Goal: Transaction & Acquisition: Purchase product/service

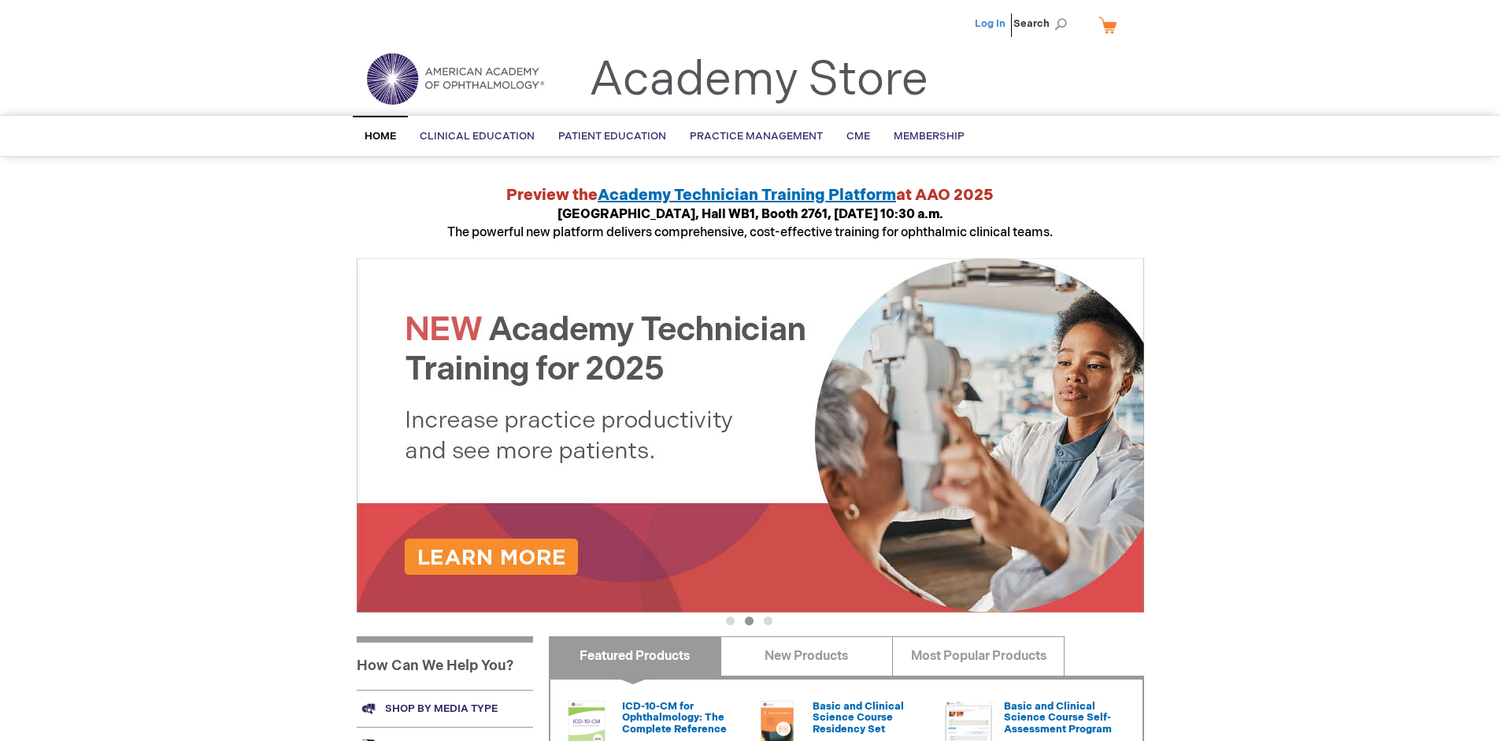
click at [991, 24] on link "Log In" at bounding box center [990, 23] width 31 height 13
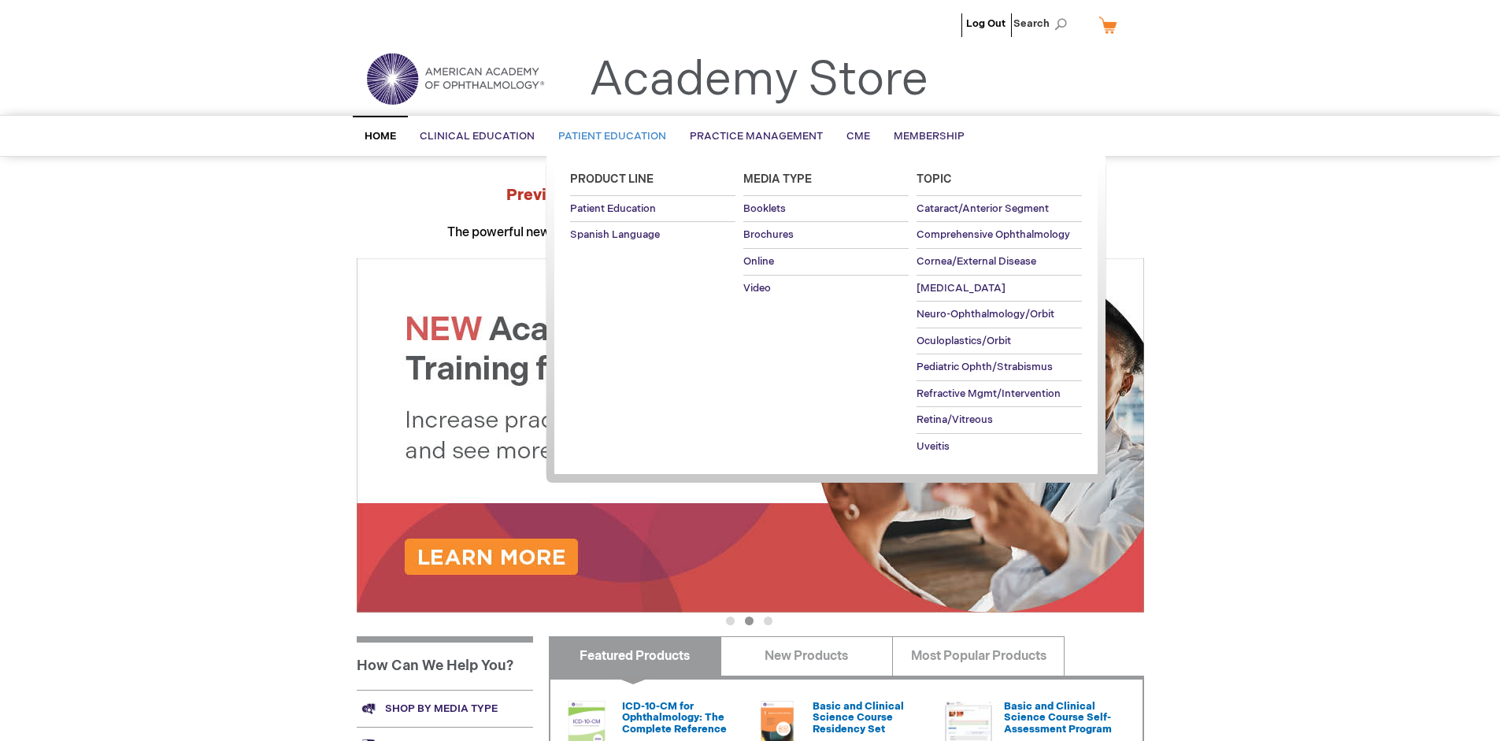
click at [608, 136] on span "Patient Education" at bounding box center [612, 136] width 108 height 13
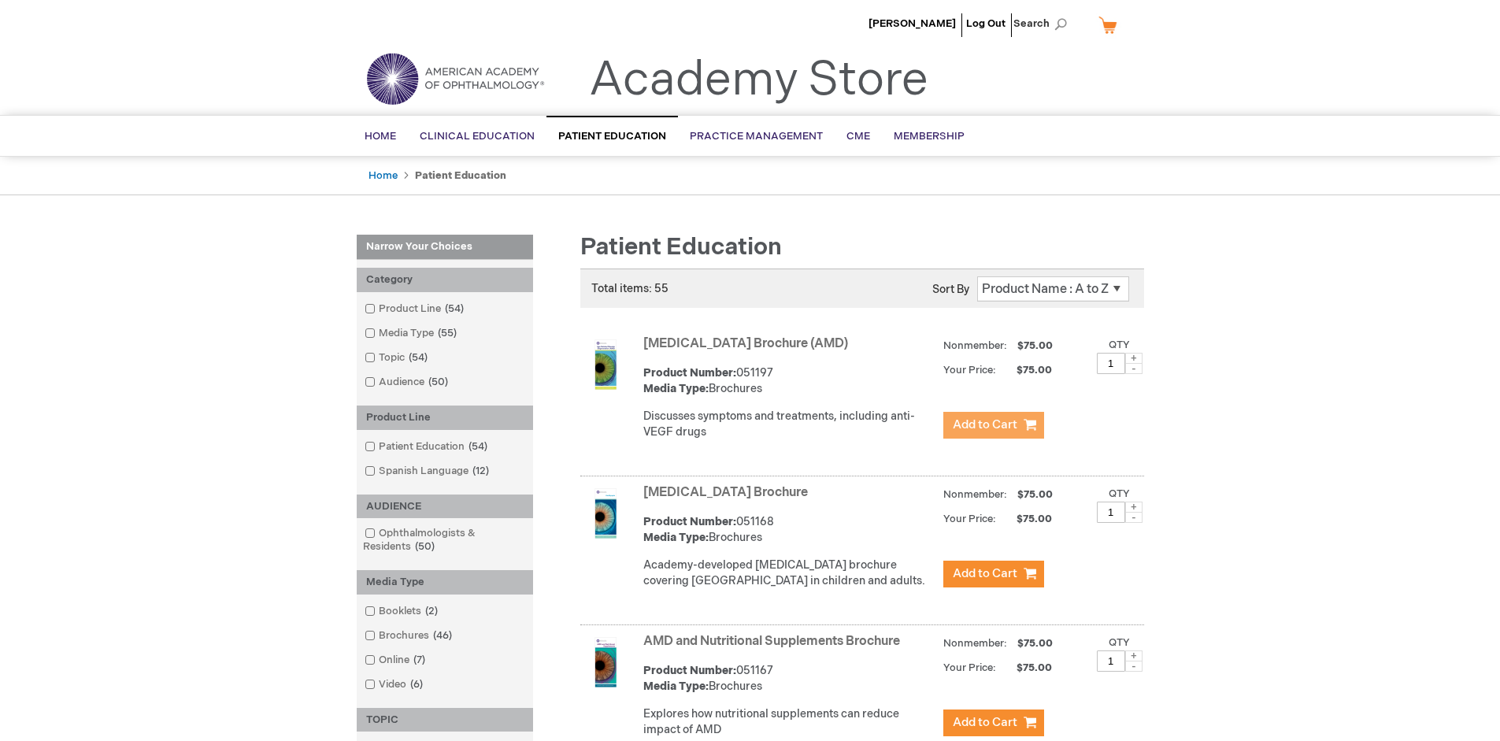
click at [993, 425] on span "Add to Cart" at bounding box center [985, 424] width 65 height 15
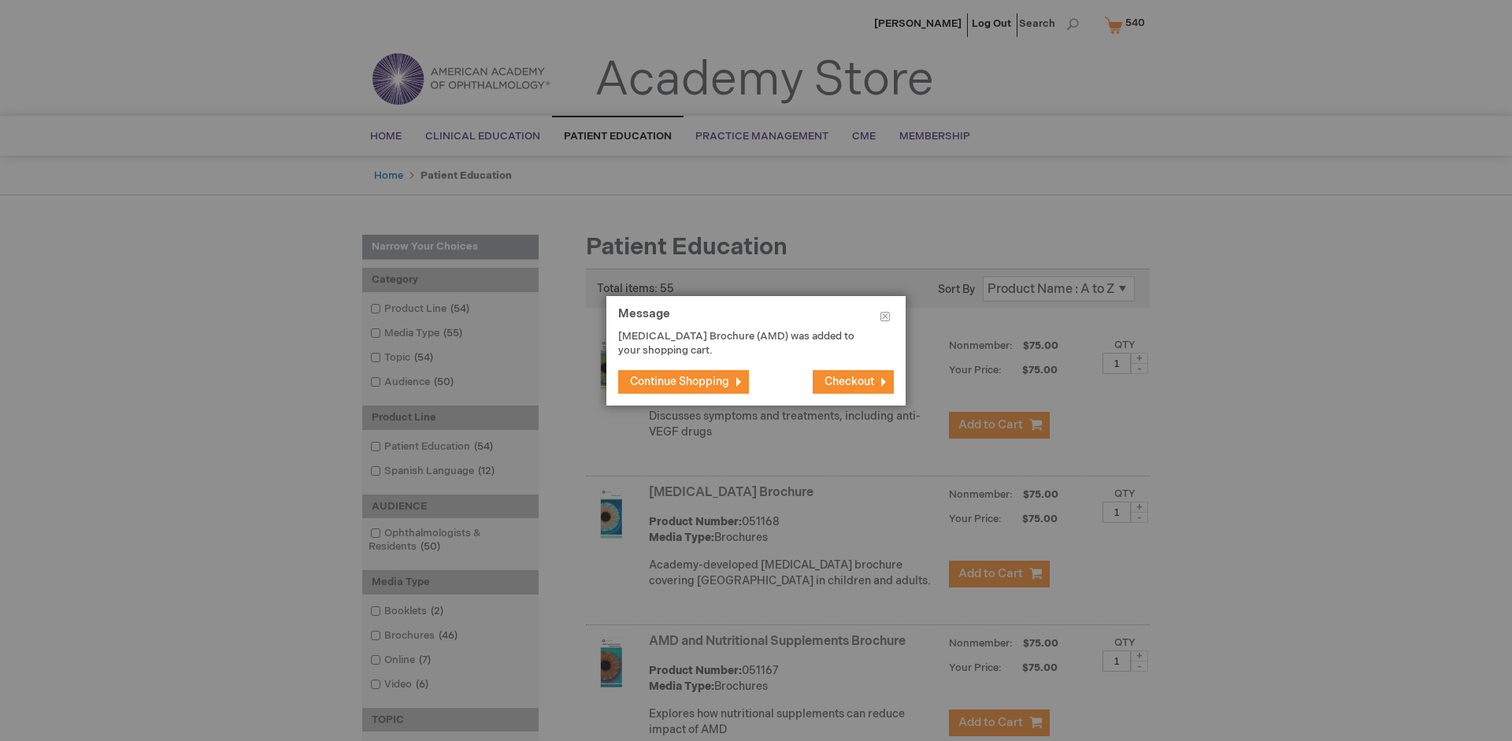
click at [680, 381] on span "Continue Shopping" at bounding box center [679, 381] width 99 height 13
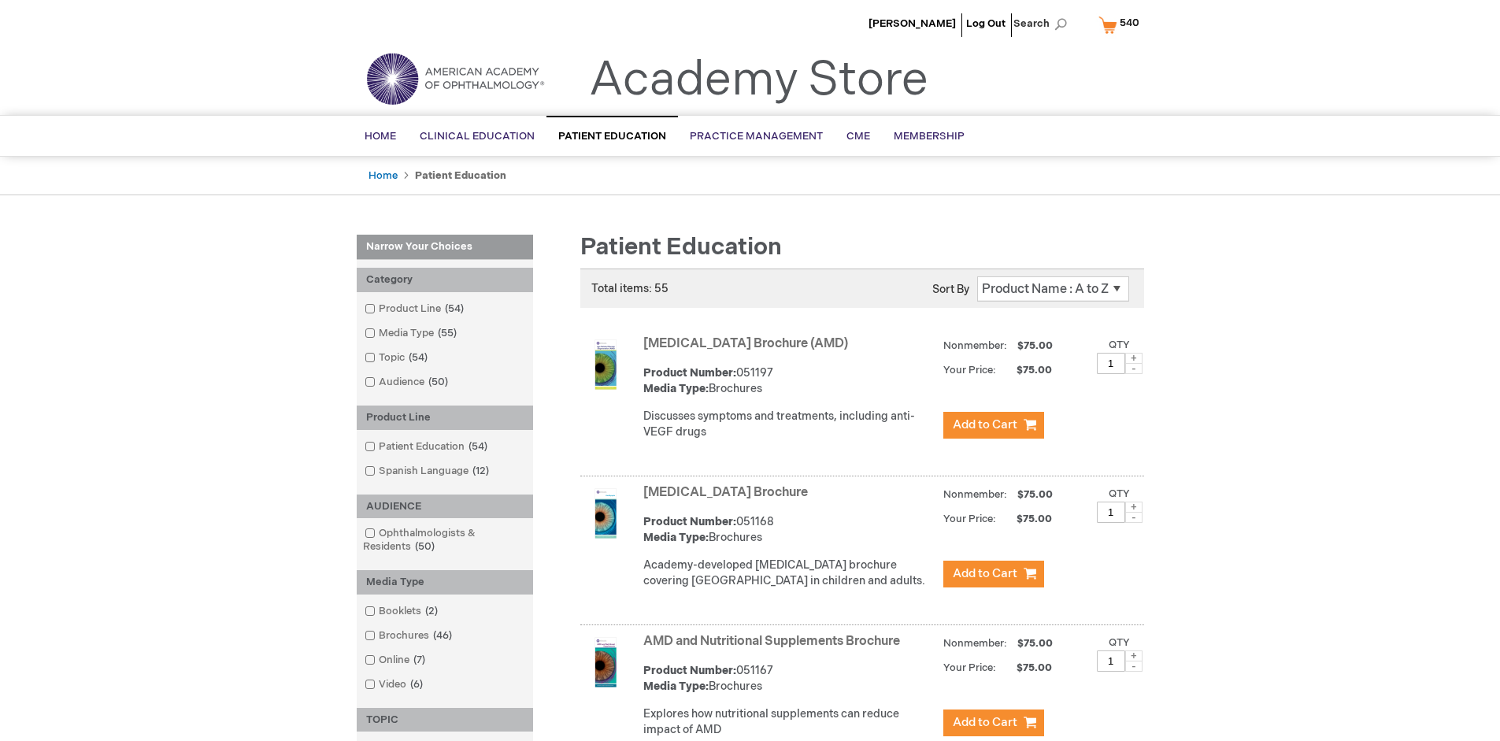
click at [775, 649] on link "AMD and Nutritional Supplements Brochure" at bounding box center [771, 641] width 257 height 15
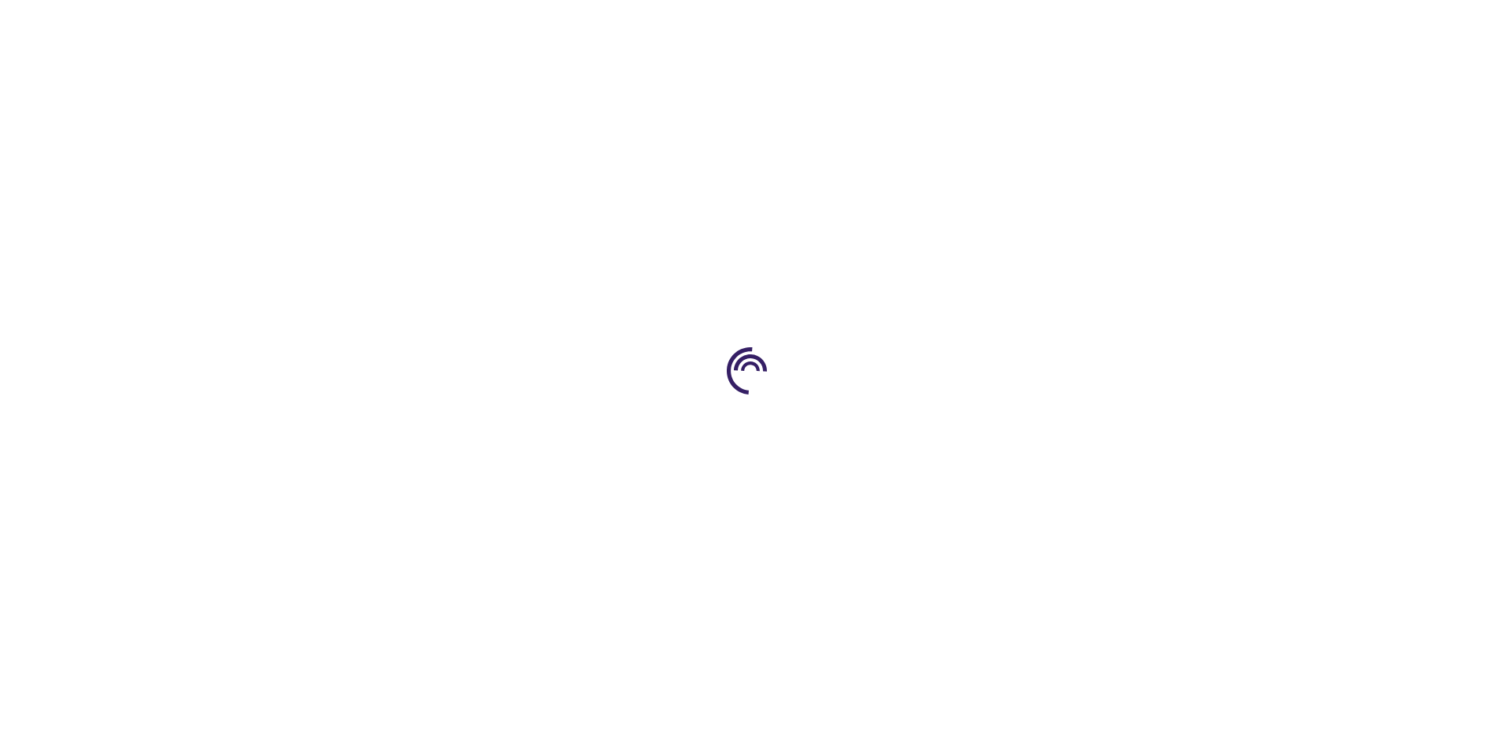
type input "1"
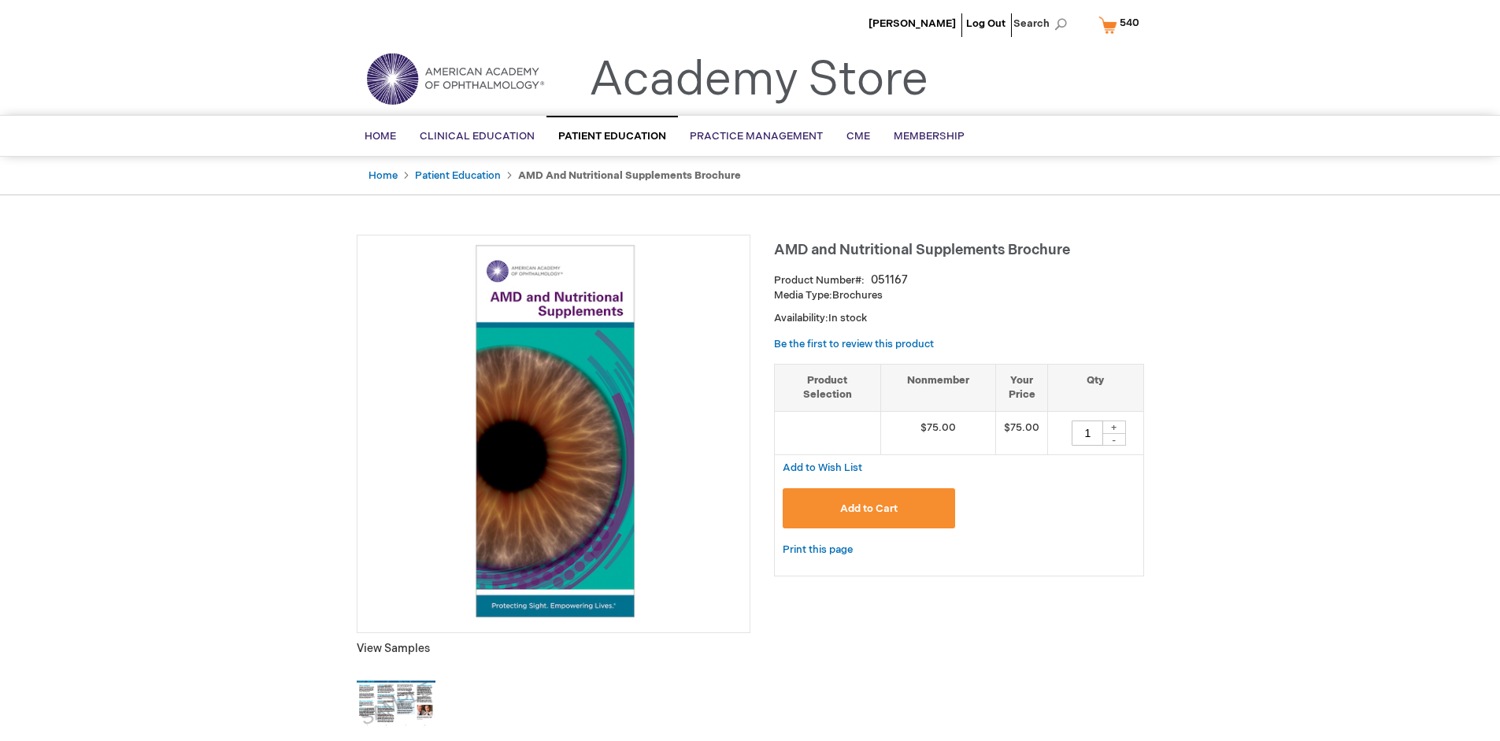
click at [869, 508] on span "Add to Cart" at bounding box center [868, 508] width 57 height 13
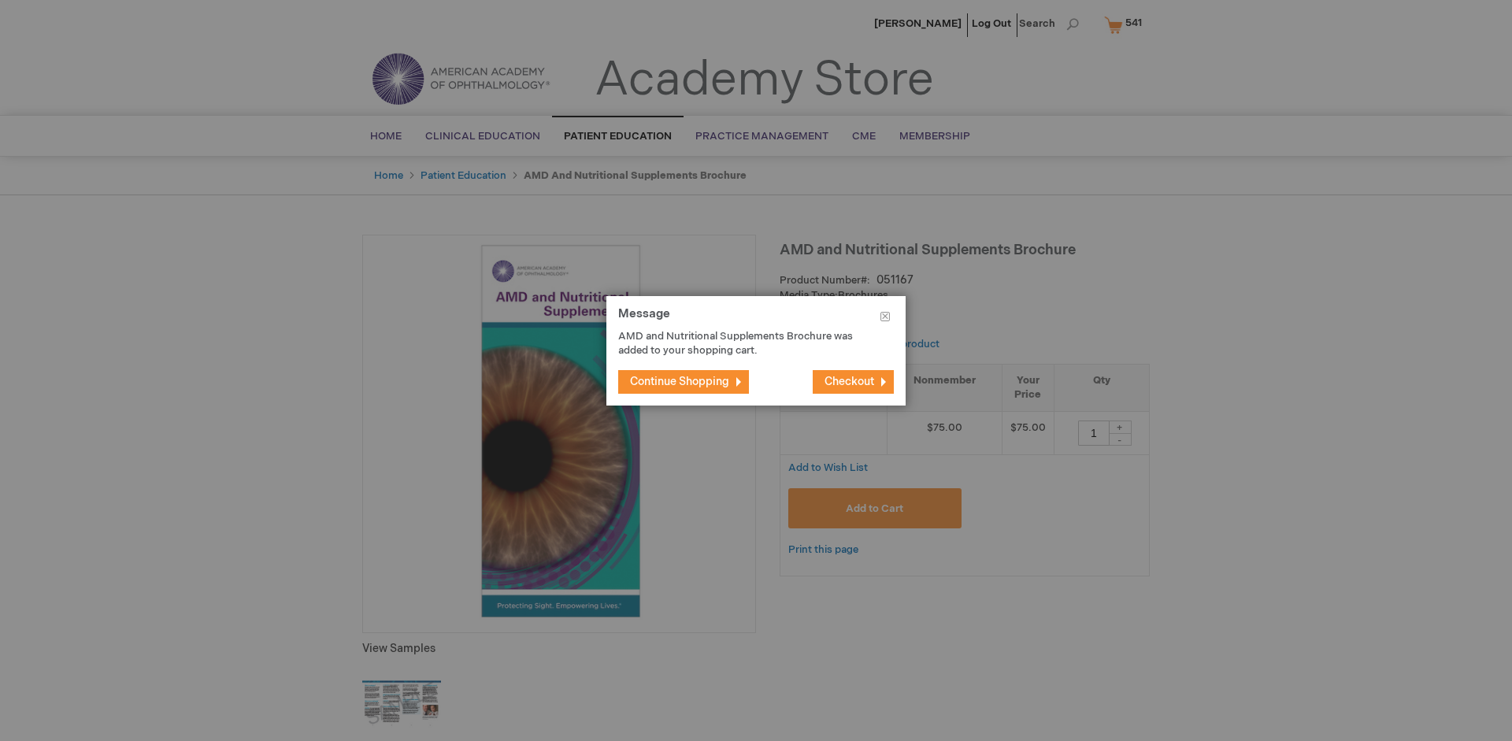
click at [680, 381] on span "Continue Shopping" at bounding box center [679, 381] width 99 height 13
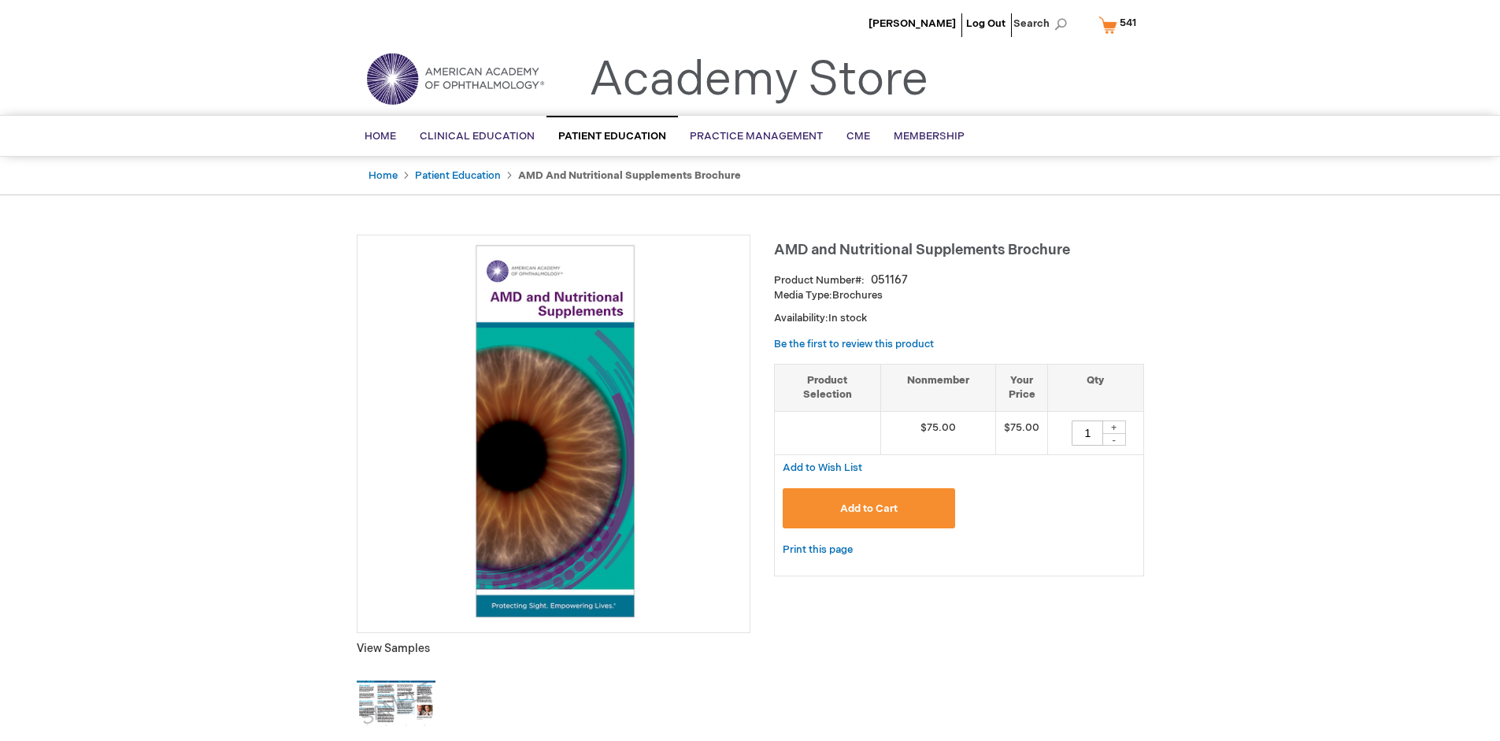
click at [1121, 24] on span "541" at bounding box center [1128, 23] width 17 height 13
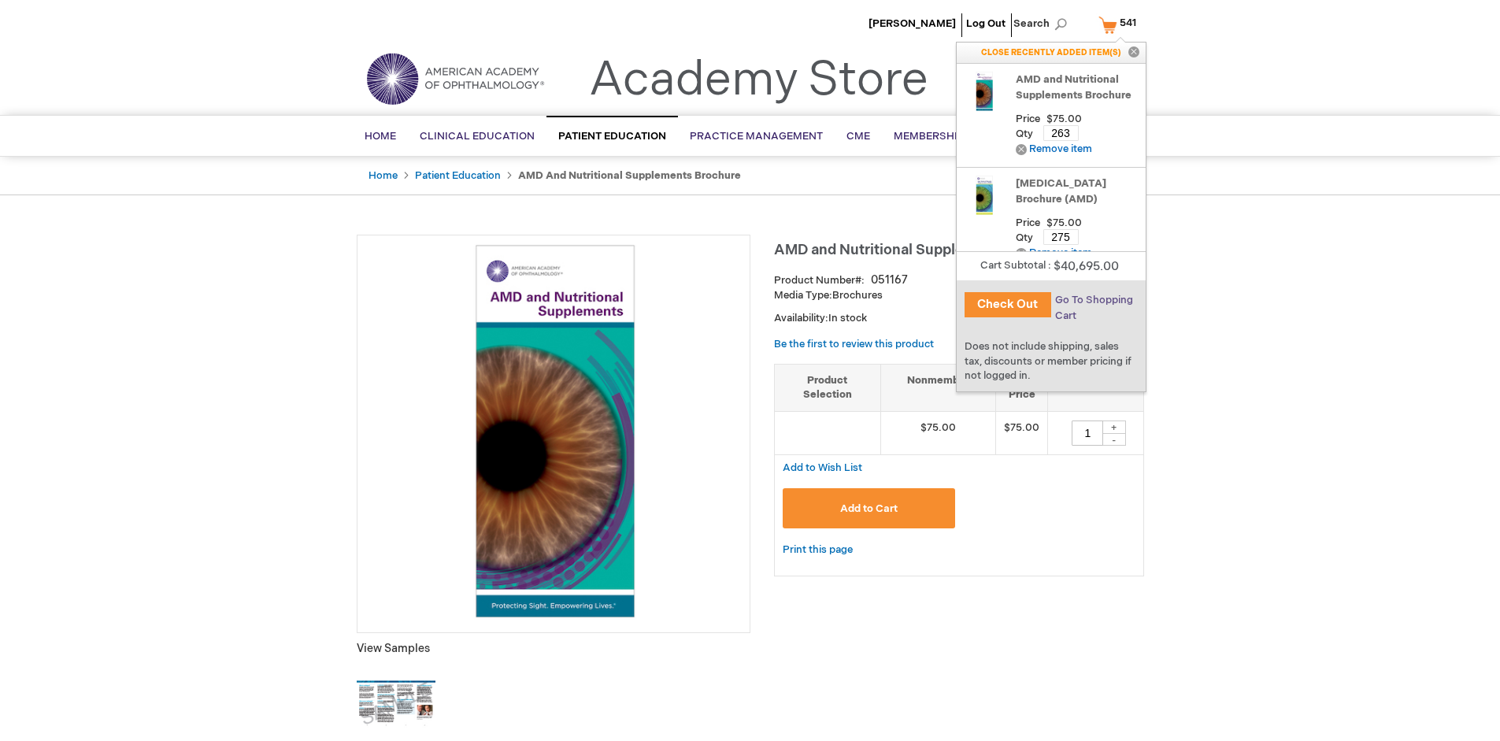
click at [1093, 300] on span "Go To Shopping Cart" at bounding box center [1094, 308] width 78 height 28
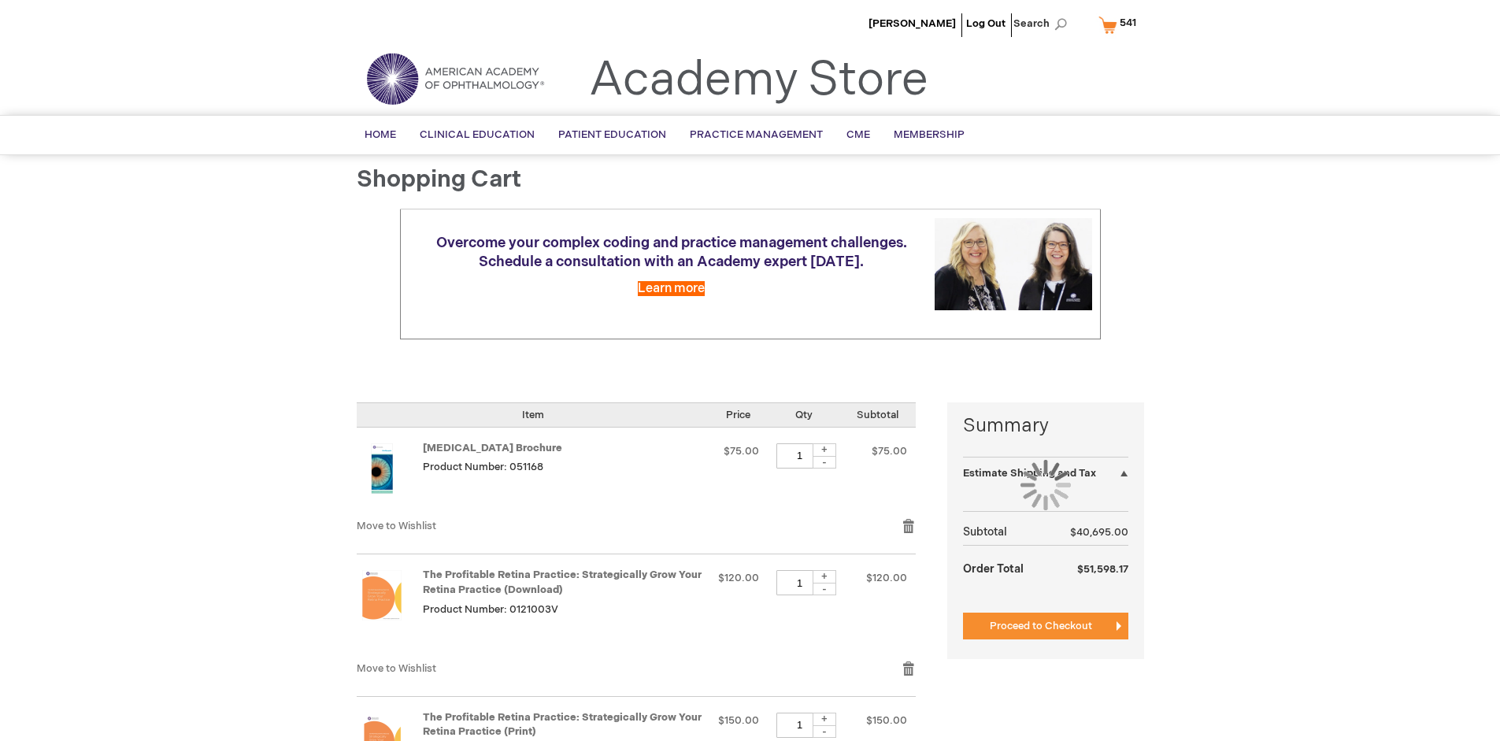
select select "US"
select select "41"
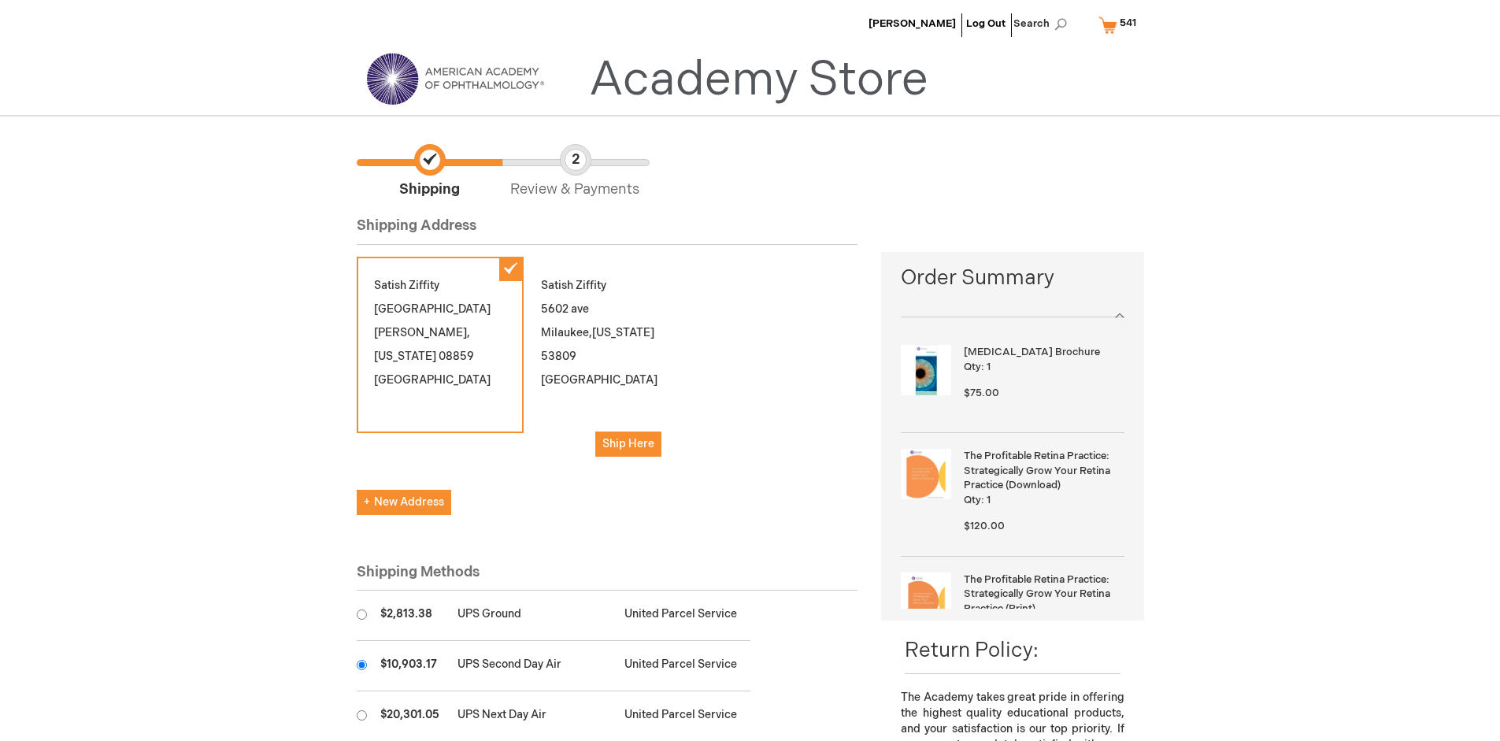
click at [361, 665] on input "radio" at bounding box center [362, 665] width 10 height 10
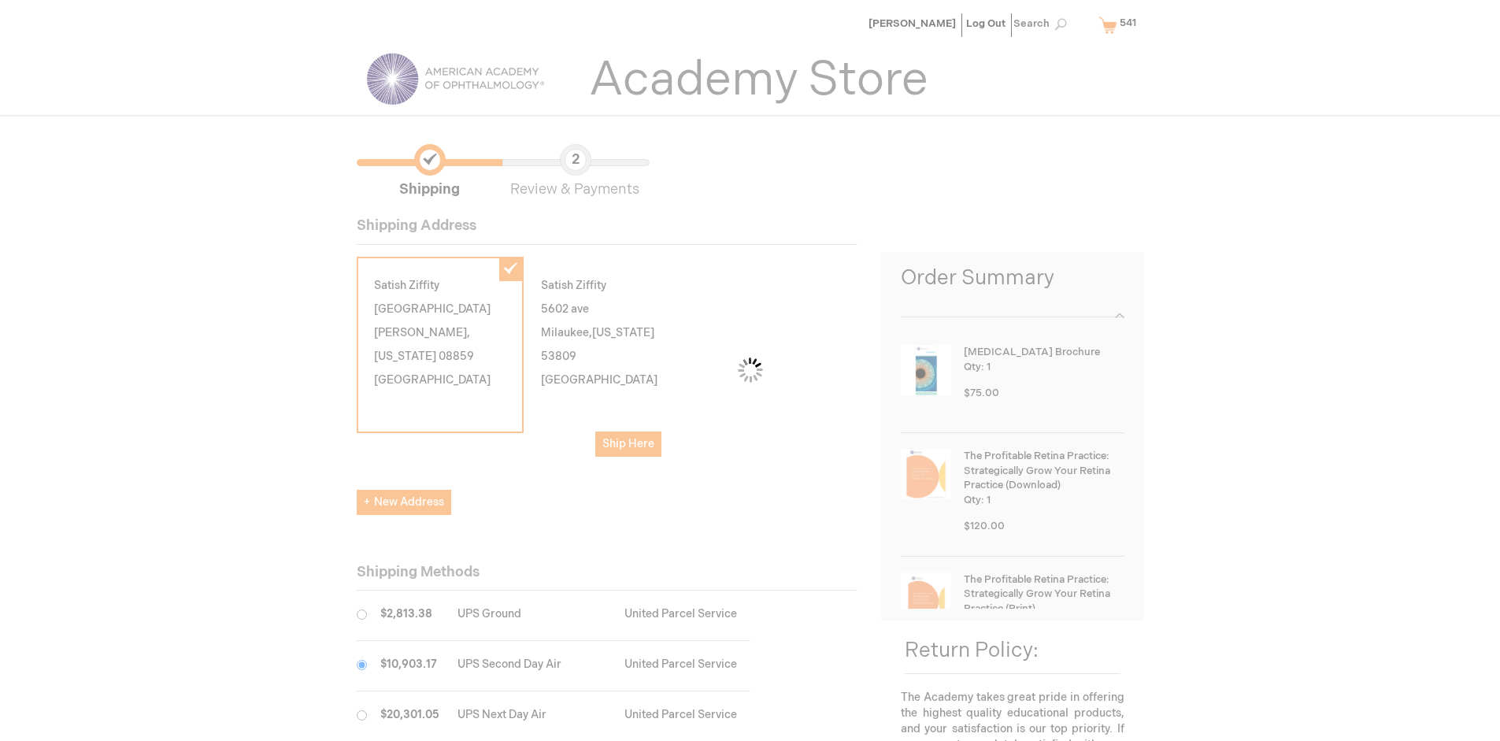
scroll to position [79, 0]
